Goal: Check status: Check status

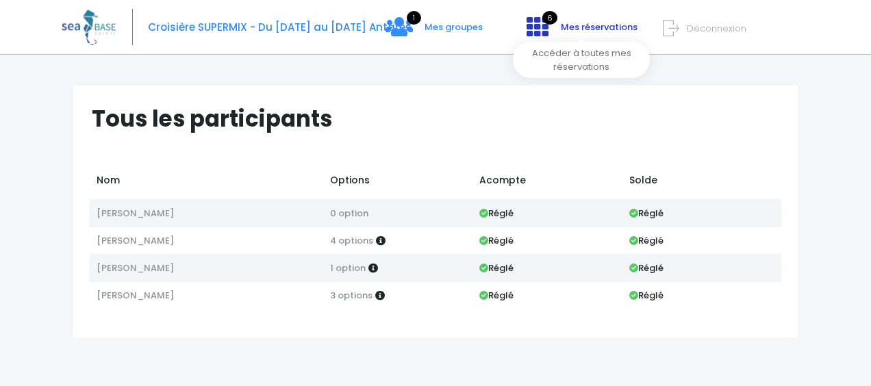
click at [580, 32] on span "Mes réservations" at bounding box center [599, 27] width 77 height 13
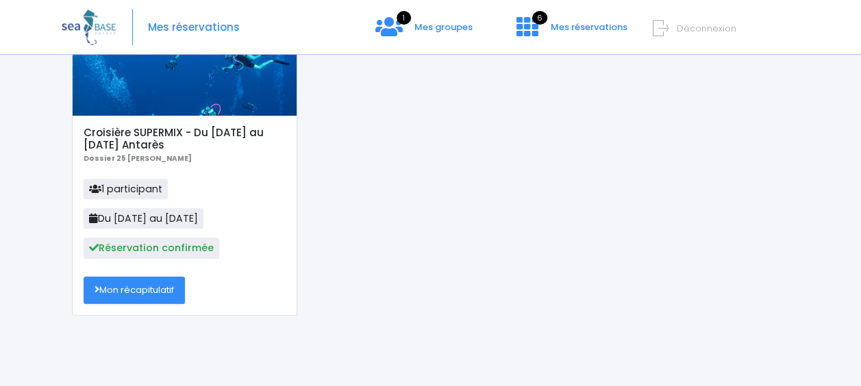
scroll to position [156, 0]
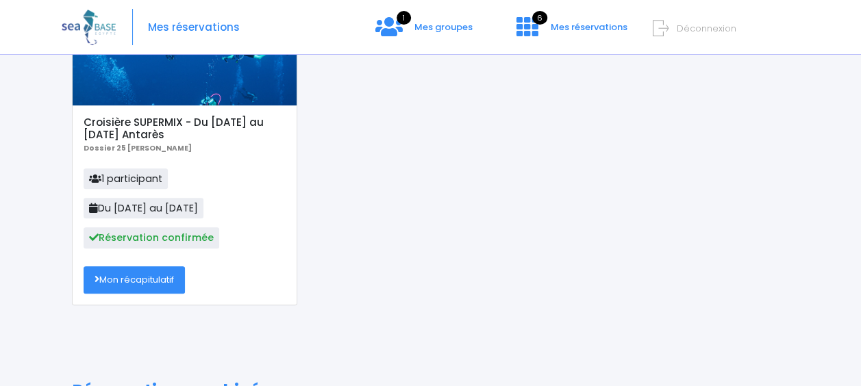
click at [145, 280] on link "Mon récapitulatif" at bounding box center [134, 279] width 101 height 27
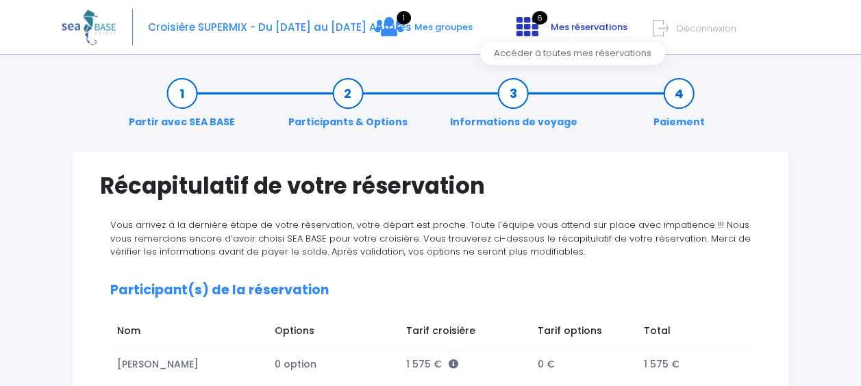
click at [567, 34] on link "6 Mes réservations" at bounding box center [571, 31] width 130 height 13
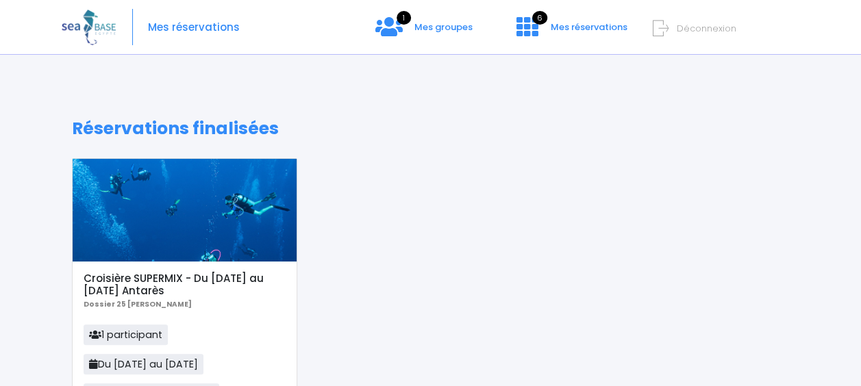
scroll to position [178, 0]
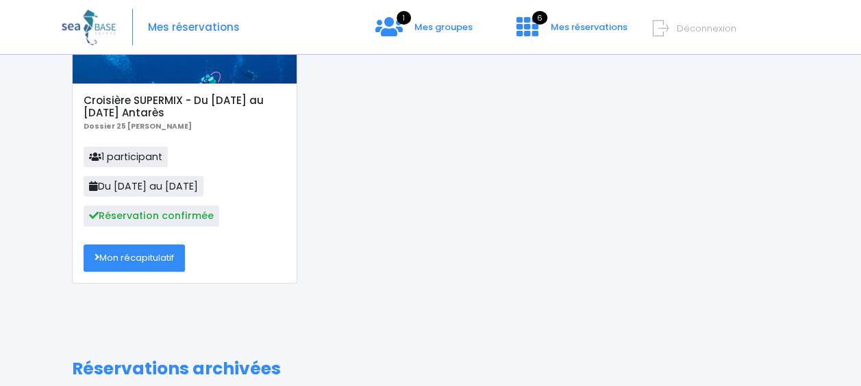
click at [160, 85] on div "Croisière SUPERMIX - Du 20/09/25 au 27/09/25 Antarès Dossier 25 Audrey Zurbuche…" at bounding box center [185, 183] width 224 height 199
click at [161, 73] on div at bounding box center [185, 32] width 224 height 103
